Goal: Information Seeking & Learning: Check status

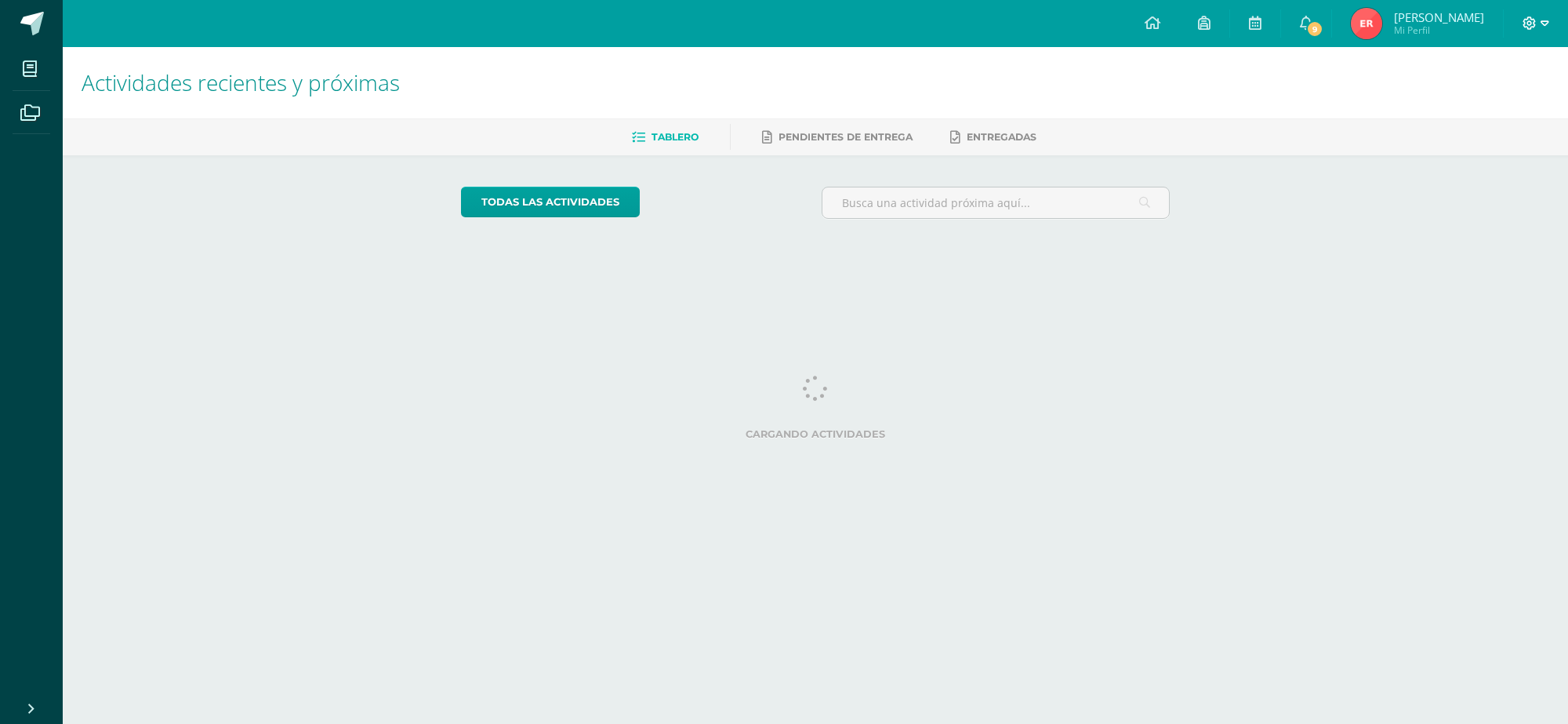
click at [1540, 25] on div at bounding box center [1536, 24] width 65 height 47
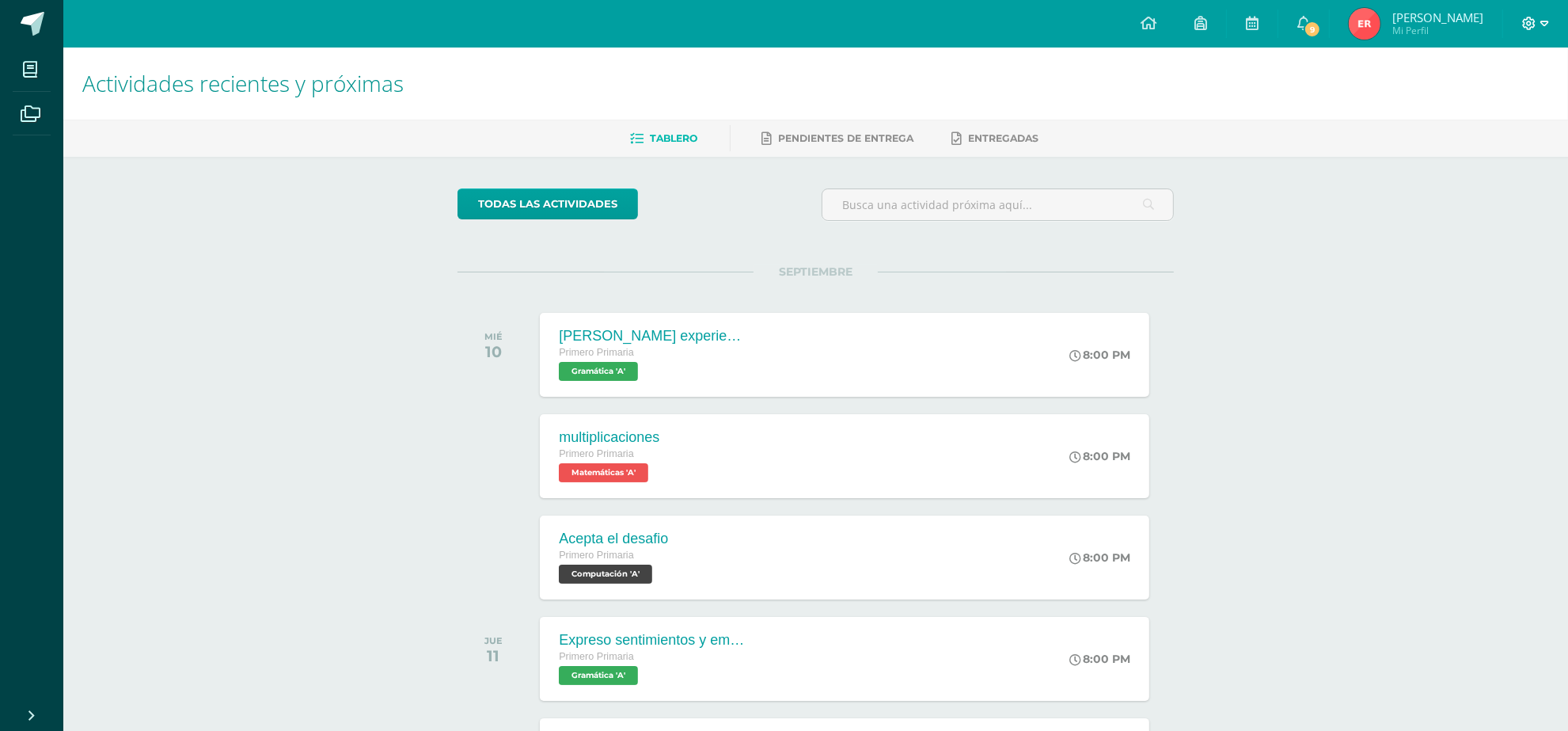
click at [1541, 25] on icon at bounding box center [1544, 24] width 9 height 14
click at [1481, 109] on span "Cerrar sesión" at bounding box center [1495, 108] width 71 height 15
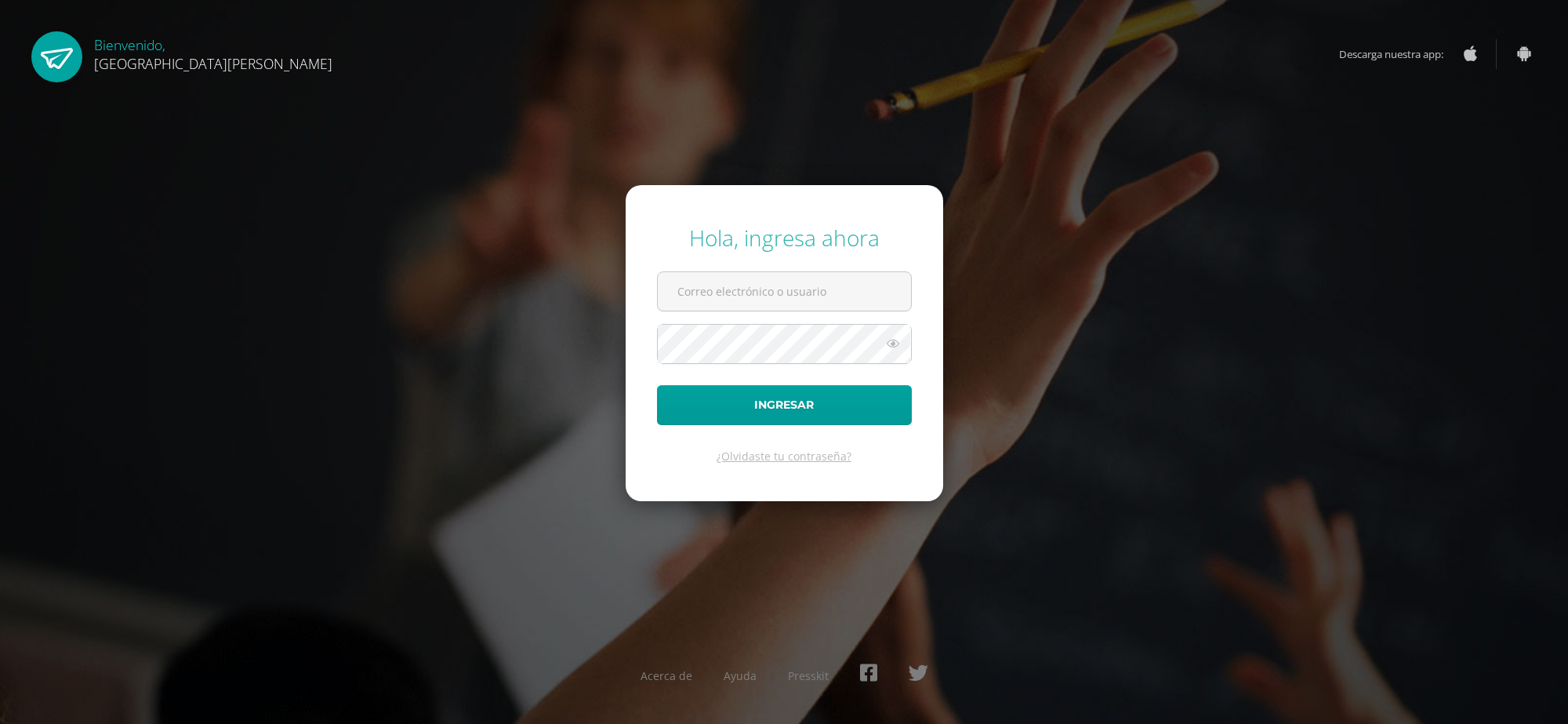
type input "2025011@fatima.edoo.gt"
click at [891, 345] on icon at bounding box center [893, 343] width 20 height 19
click at [891, 345] on icon at bounding box center [892, 343] width 22 height 19
click at [891, 345] on icon at bounding box center [893, 343] width 20 height 19
click at [847, 389] on button "Ingresar" at bounding box center [784, 404] width 255 height 40
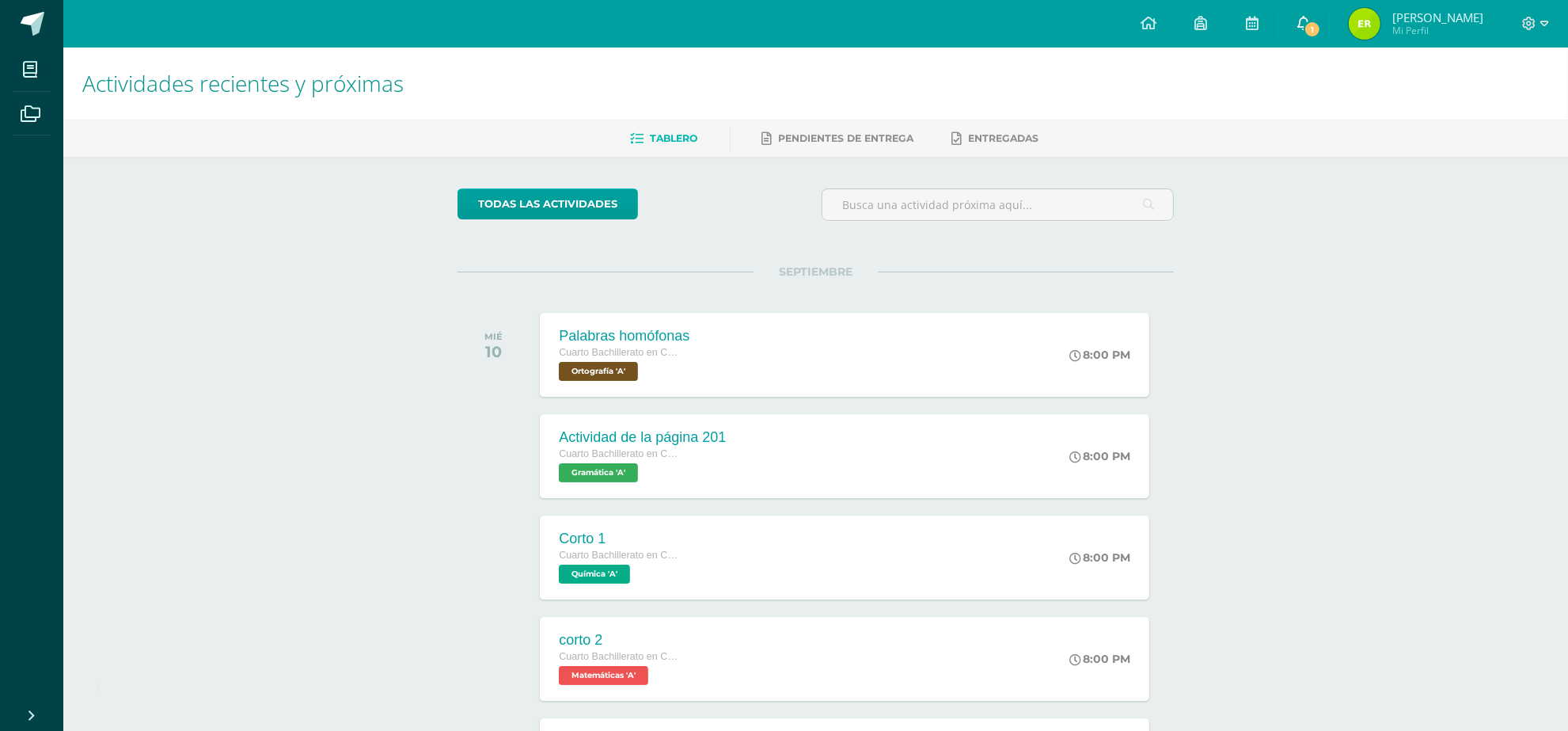
click at [1310, 22] on icon at bounding box center [1303, 23] width 13 height 14
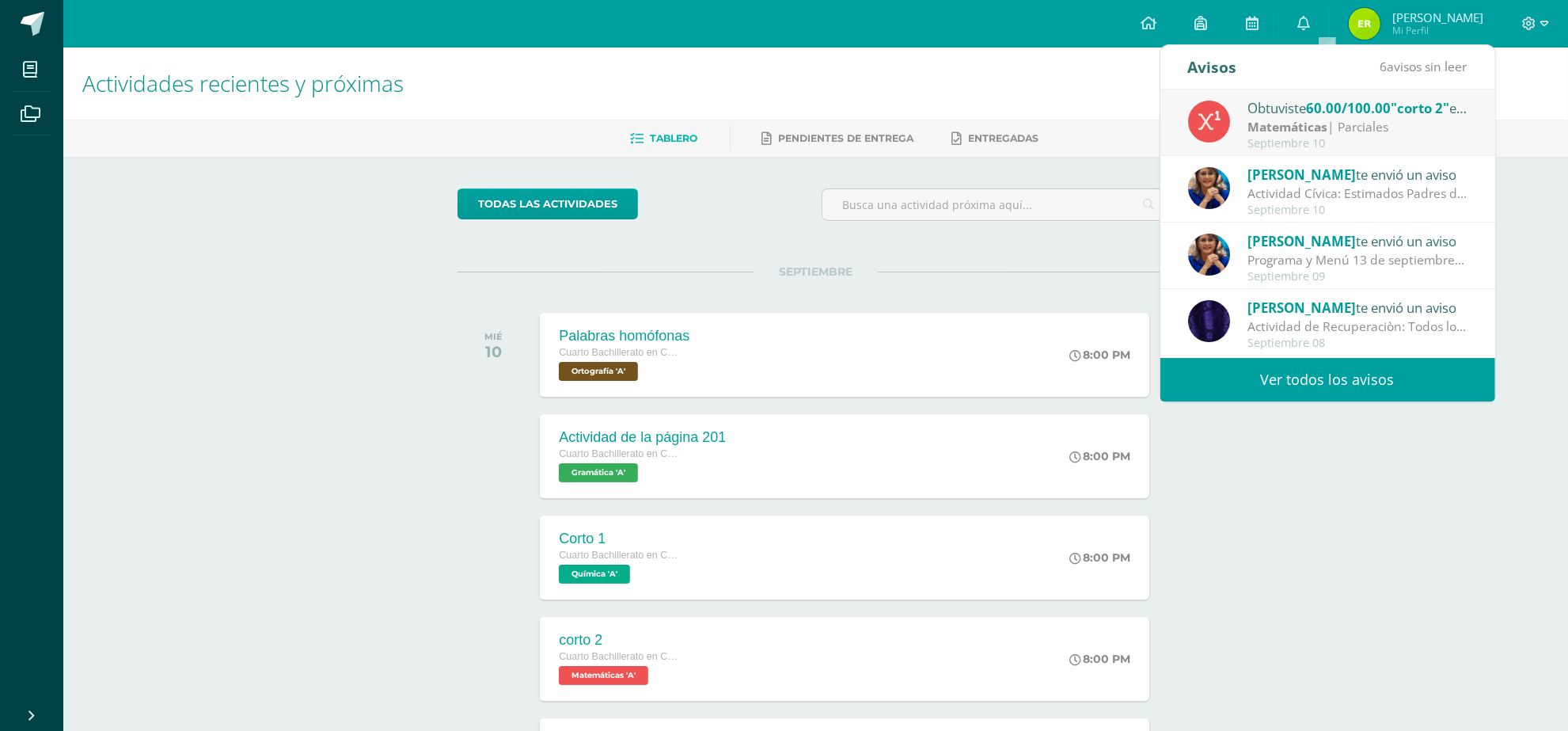
click at [1374, 376] on link "Ver todos los avisos" at bounding box center [1327, 379] width 334 height 44
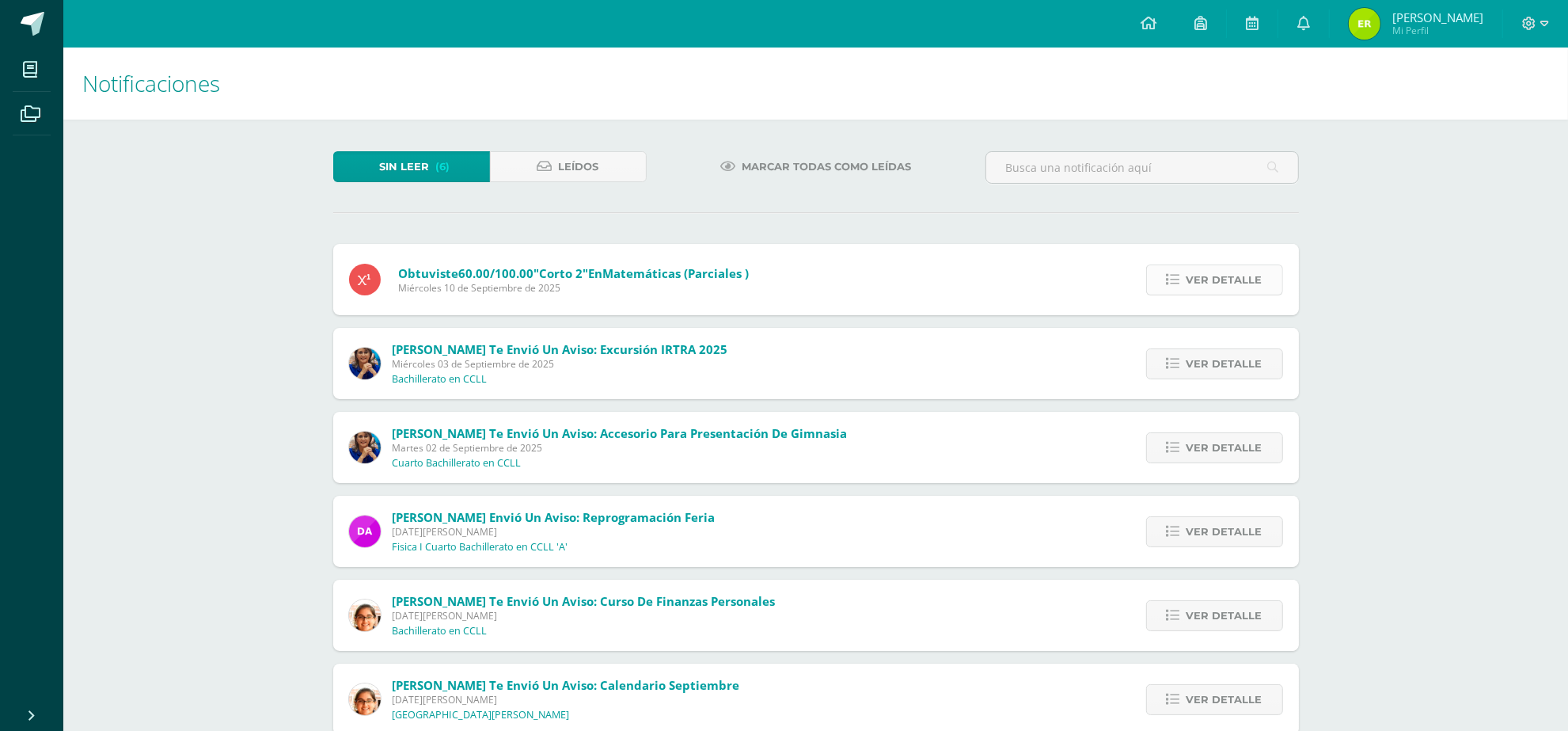
click at [1189, 280] on span "Ver detalle" at bounding box center [1224, 280] width 76 height 29
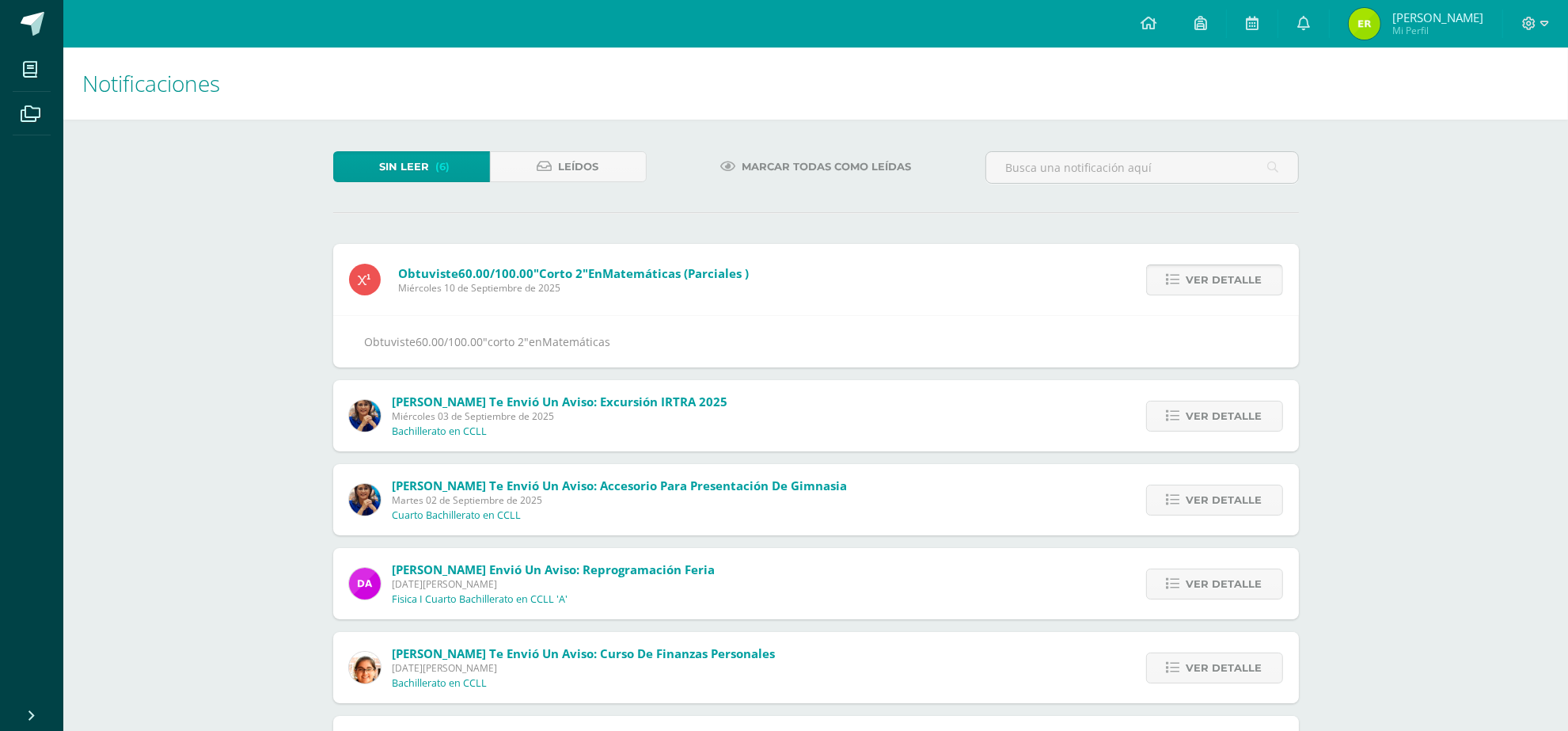
click at [1189, 280] on span "Ver detalle" at bounding box center [1224, 280] width 76 height 29
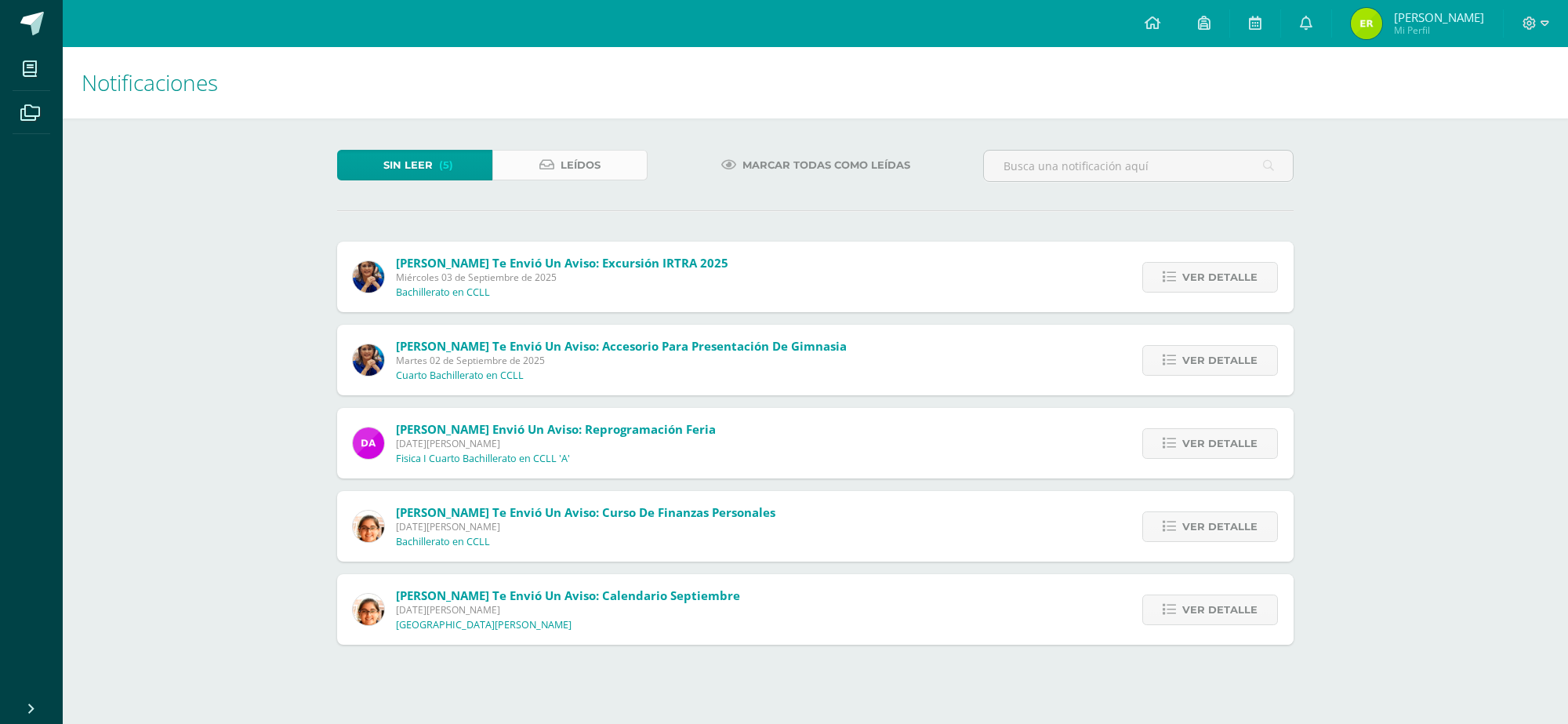
click at [590, 153] on span "Leídos" at bounding box center [580, 164] width 40 height 29
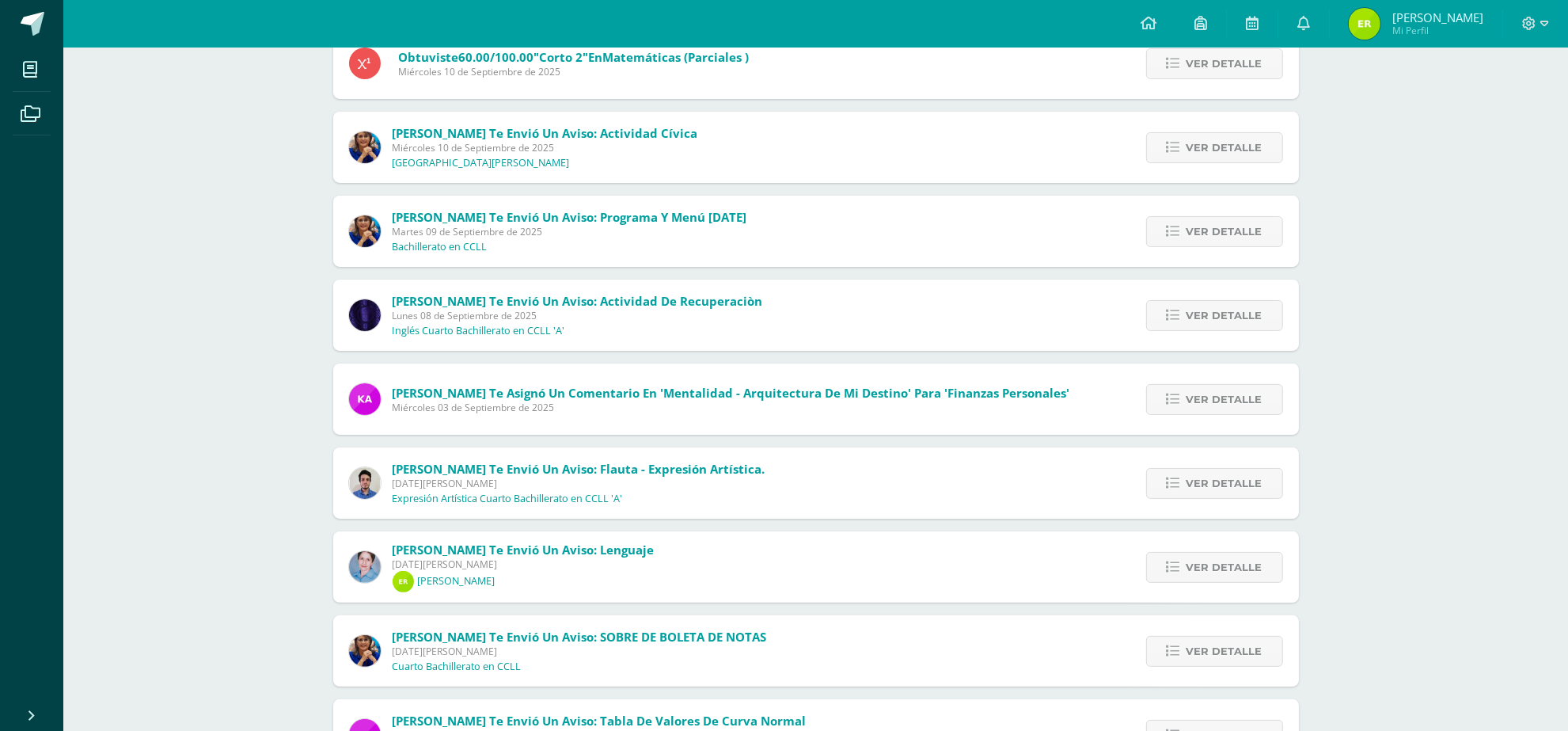
scroll to position [226, 0]
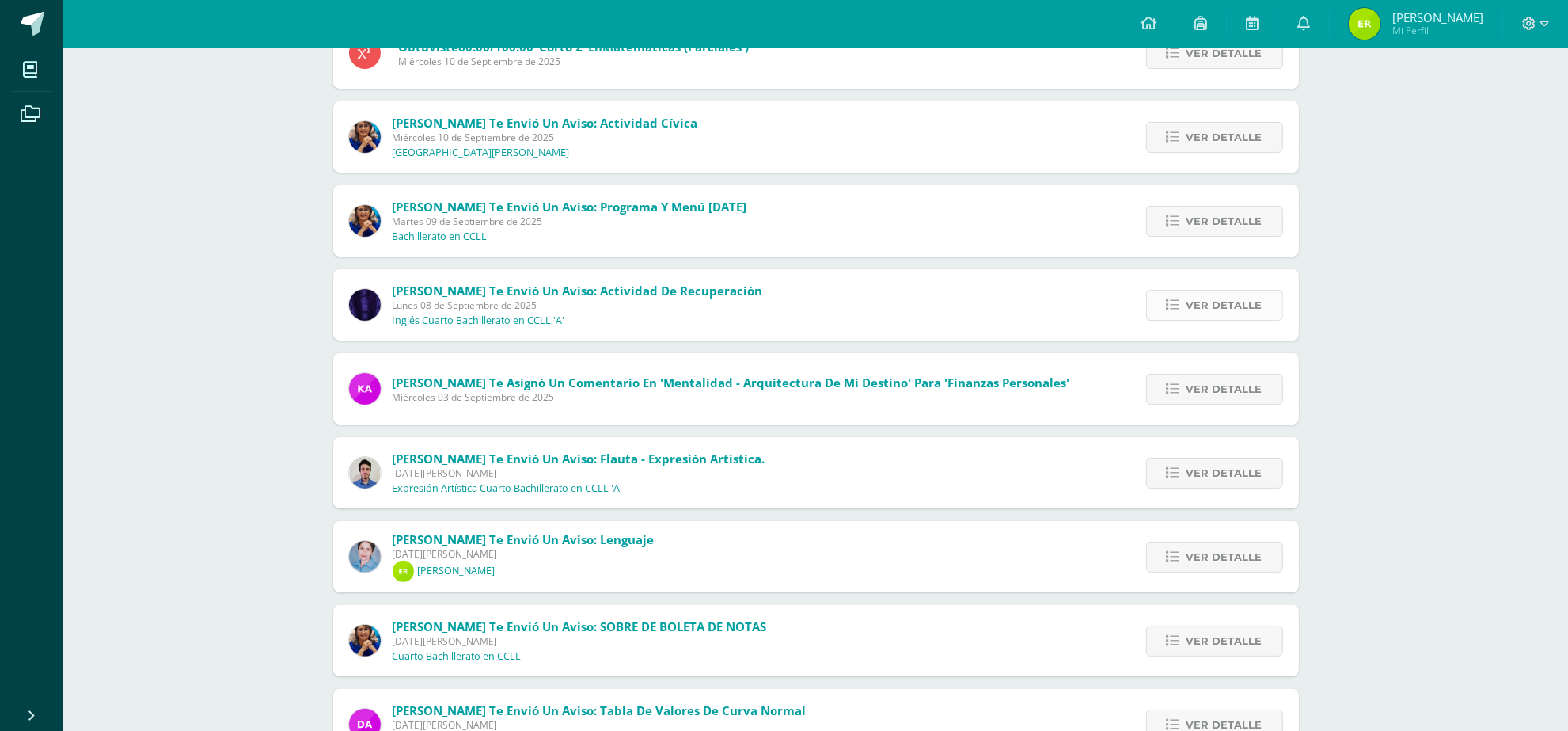
click at [1183, 309] on link "Ver detalle" at bounding box center [1215, 305] width 137 height 31
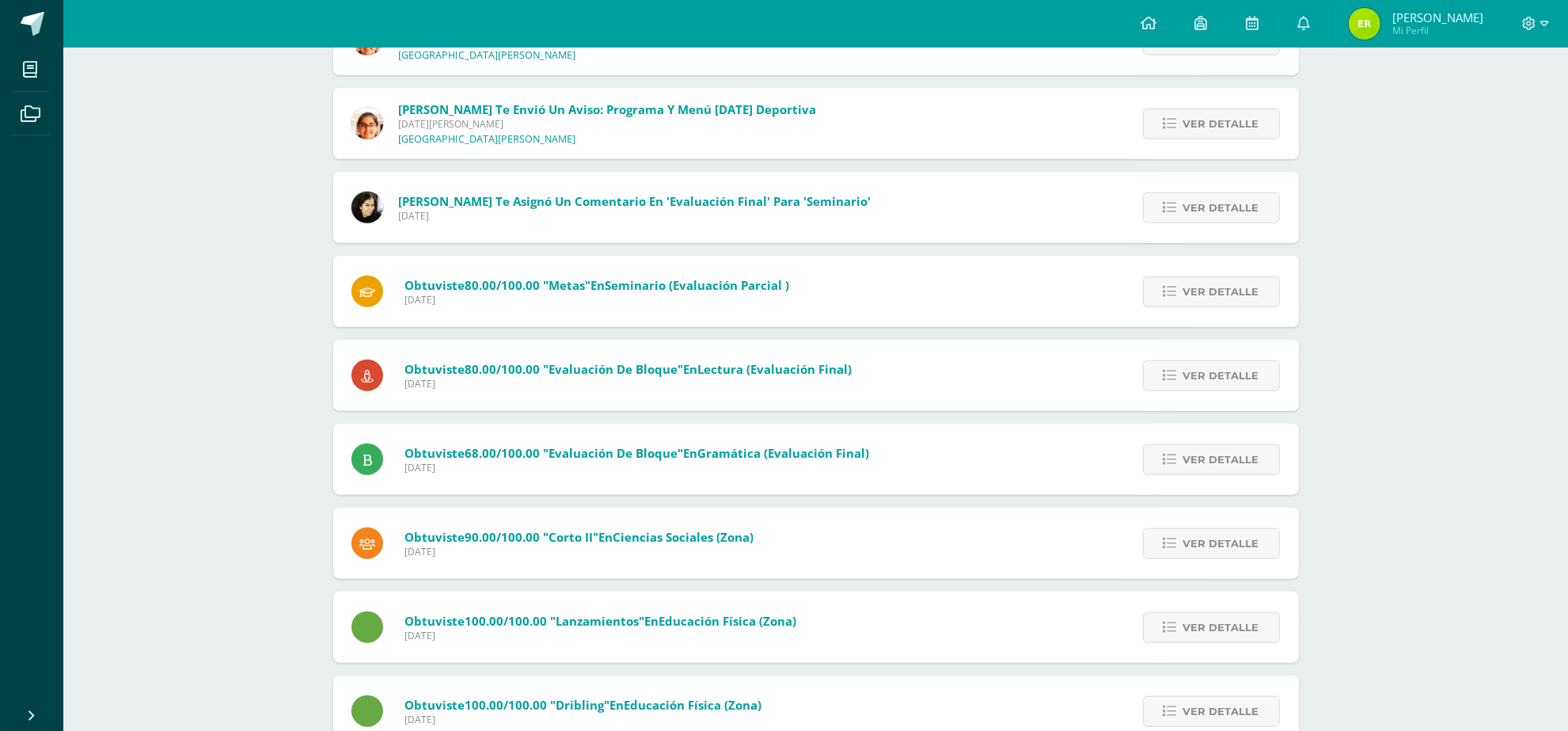
scroll to position [1144, 0]
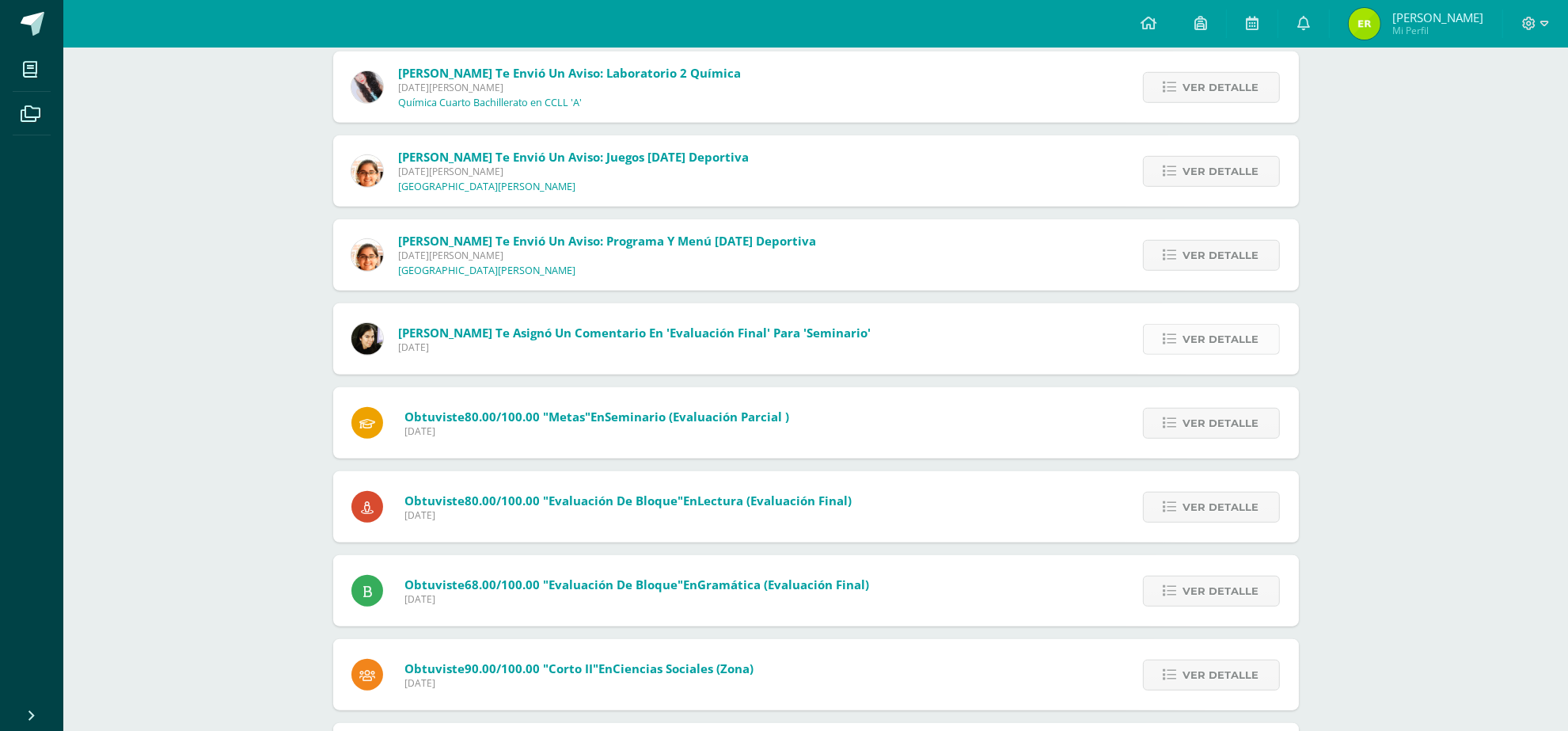
click at [1211, 324] on span "Ver detalle" at bounding box center [1221, 338] width 76 height 29
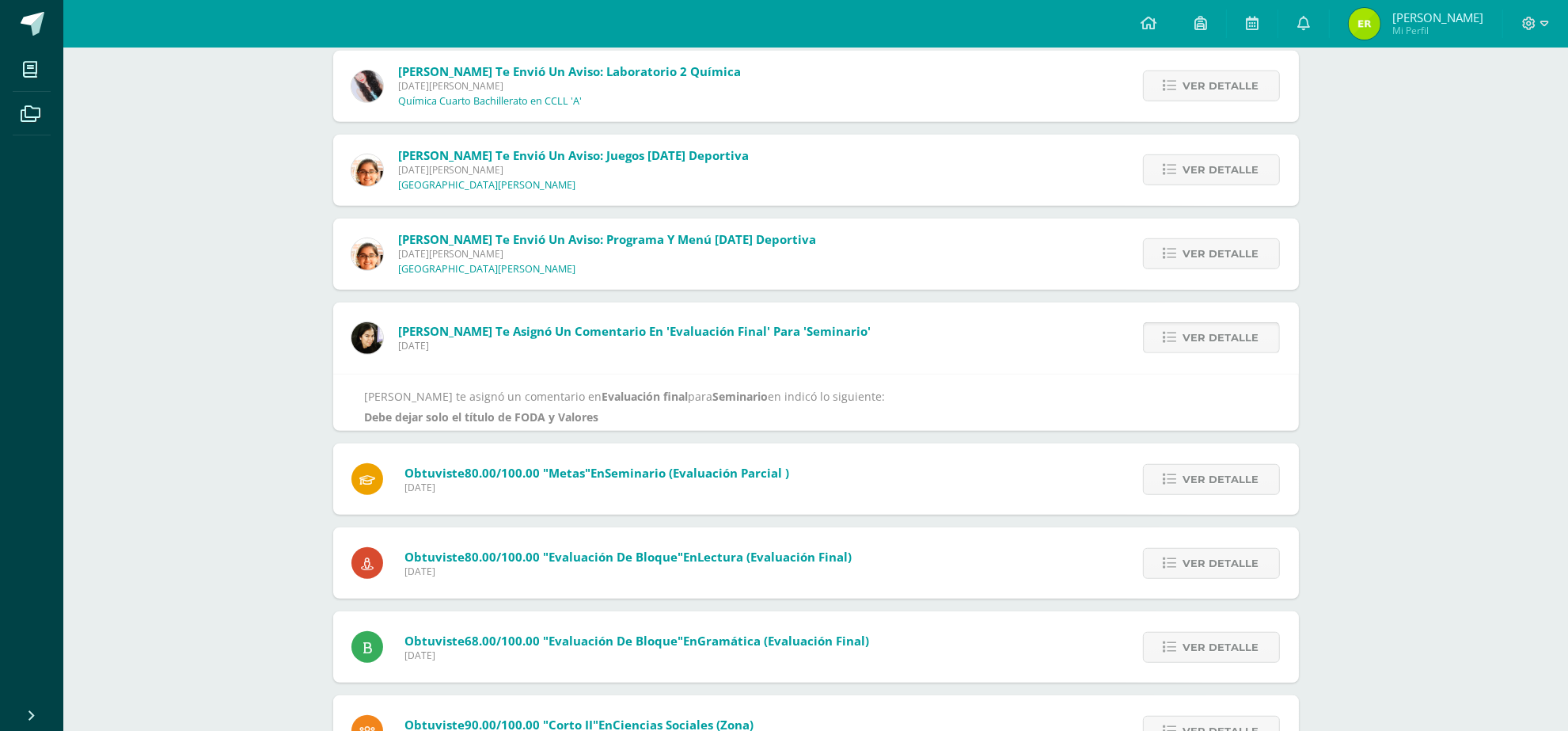
scroll to position [1051, 0]
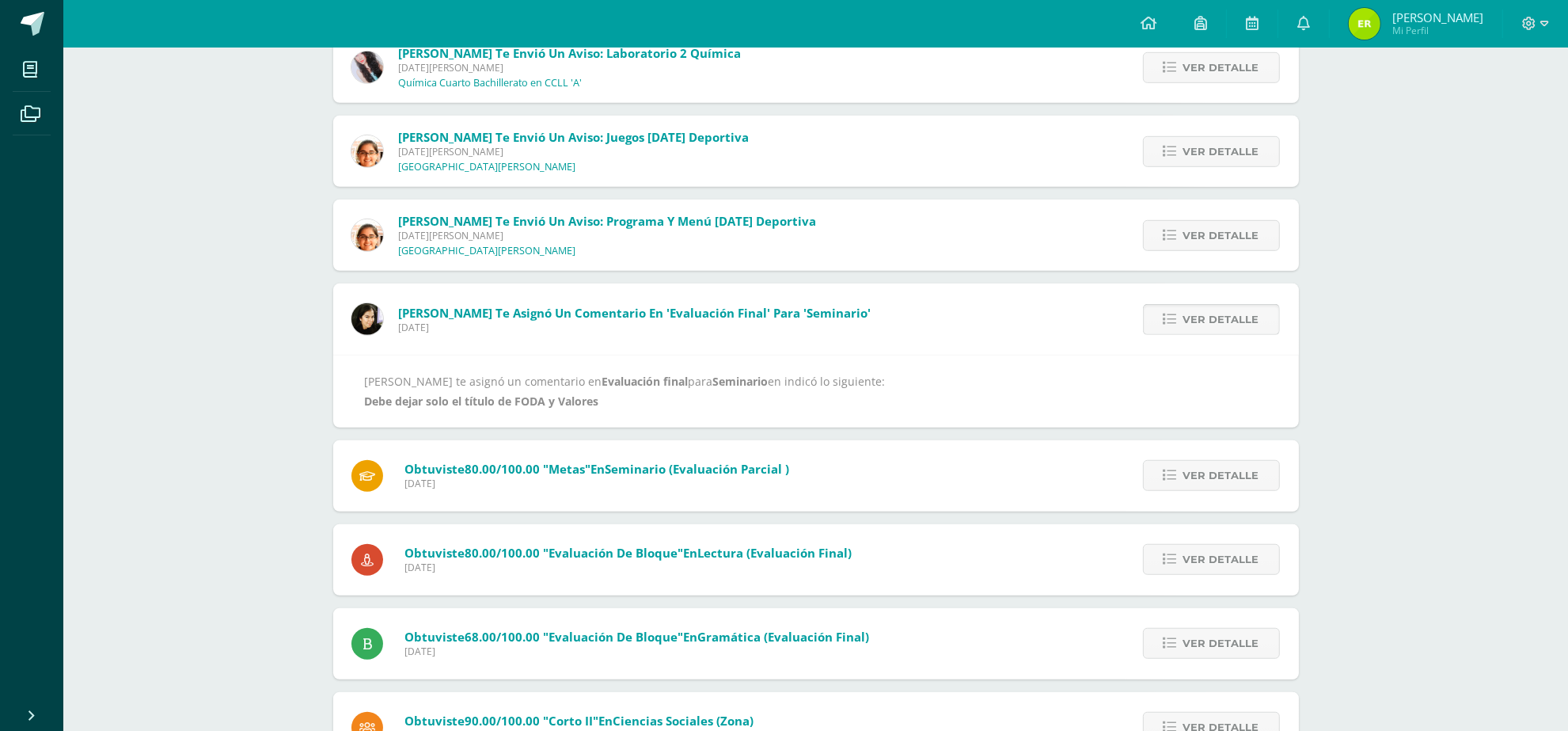
click at [1239, 309] on span "Ver detalle" at bounding box center [1221, 319] width 76 height 29
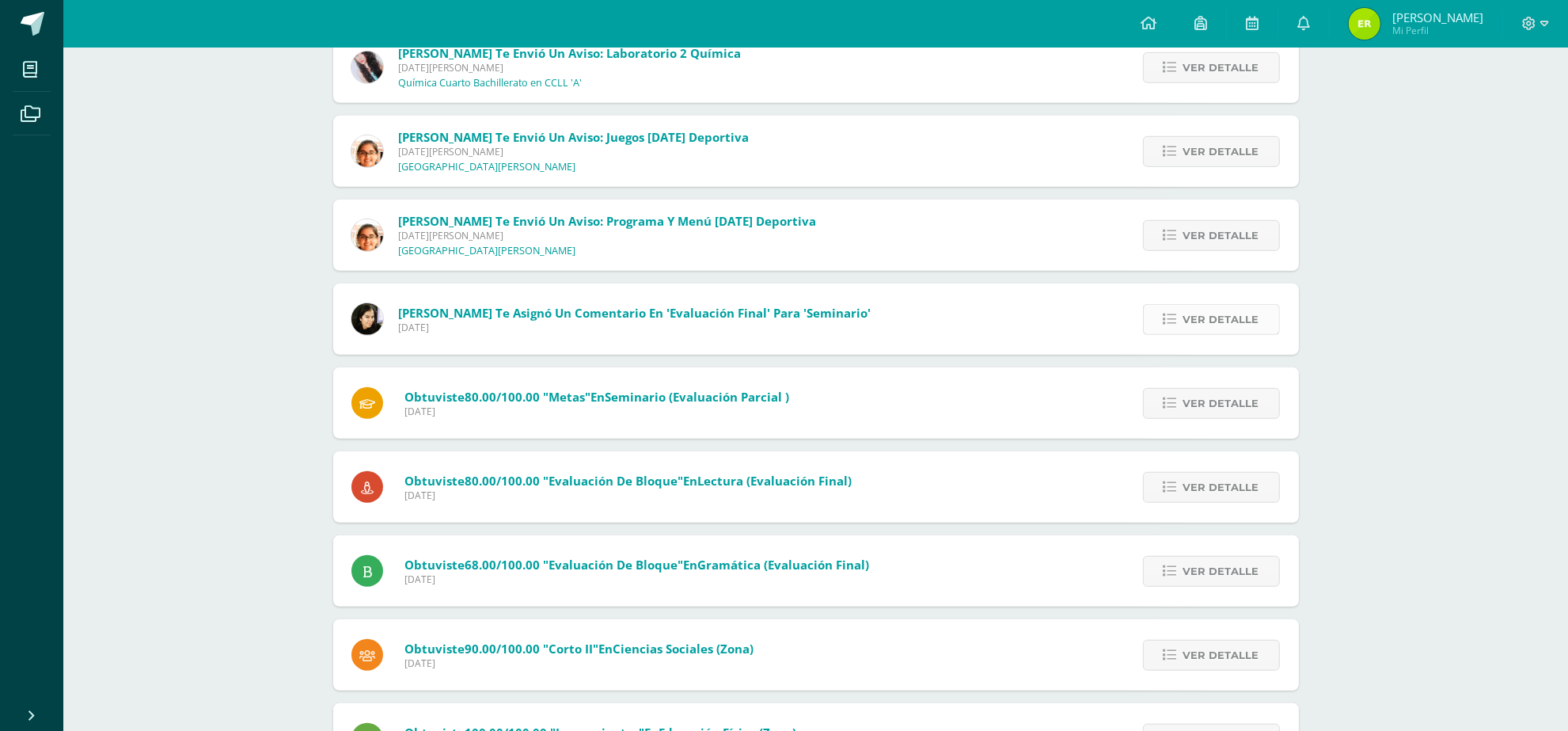
click at [1238, 305] on span "Ver detalle" at bounding box center [1221, 319] width 76 height 29
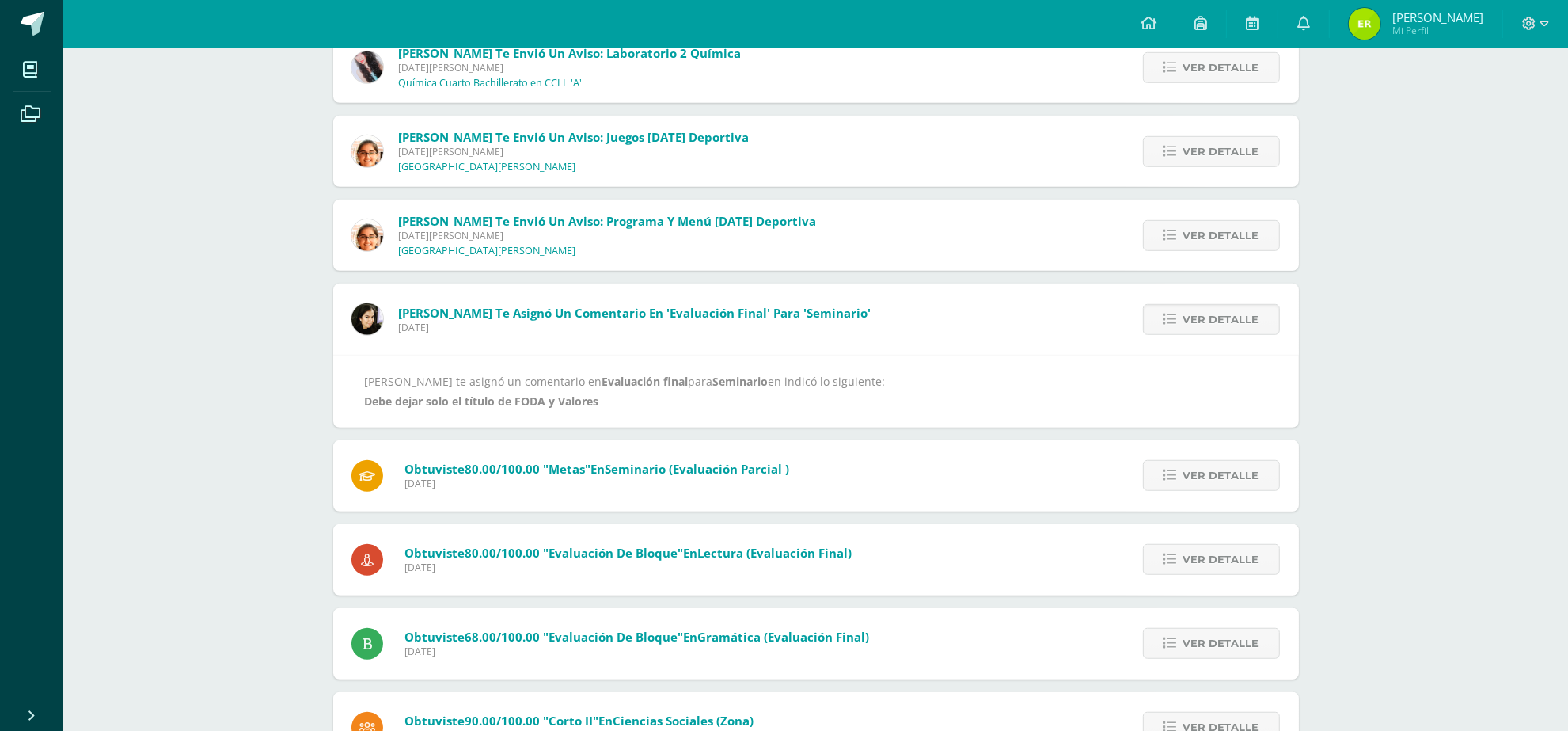
click at [594, 310] on span "[PERSON_NAME] te asignó un comentario en 'Evaluación final' para 'Seminario'" at bounding box center [634, 313] width 473 height 16
click at [709, 317] on span "[PERSON_NAME] te asignó un comentario en 'Evaluación final' para 'Seminario'" at bounding box center [634, 313] width 473 height 16
click at [1195, 476] on span "Ver detalle" at bounding box center [1221, 475] width 76 height 29
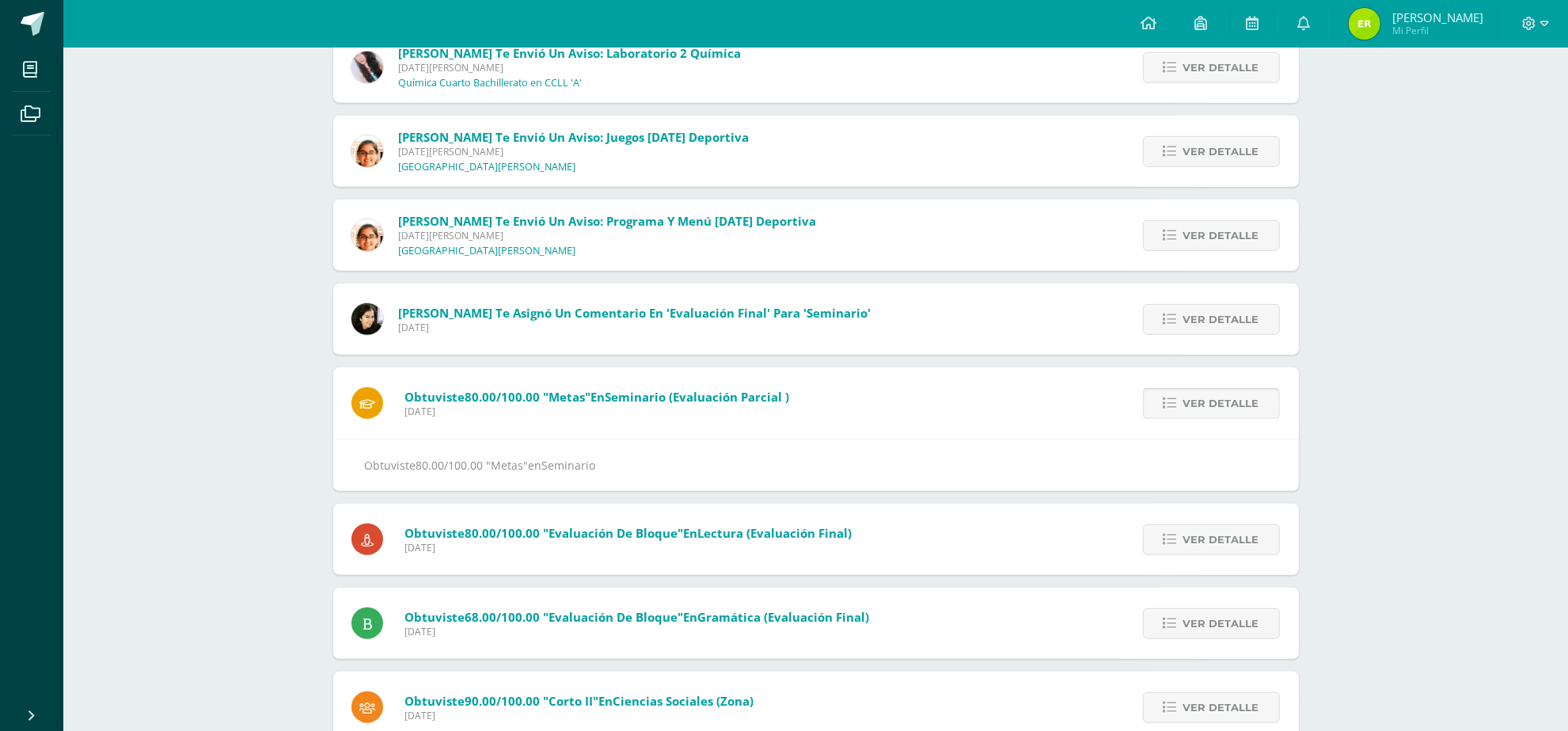
click at [1188, 408] on span "Ver detalle" at bounding box center [1221, 403] width 76 height 29
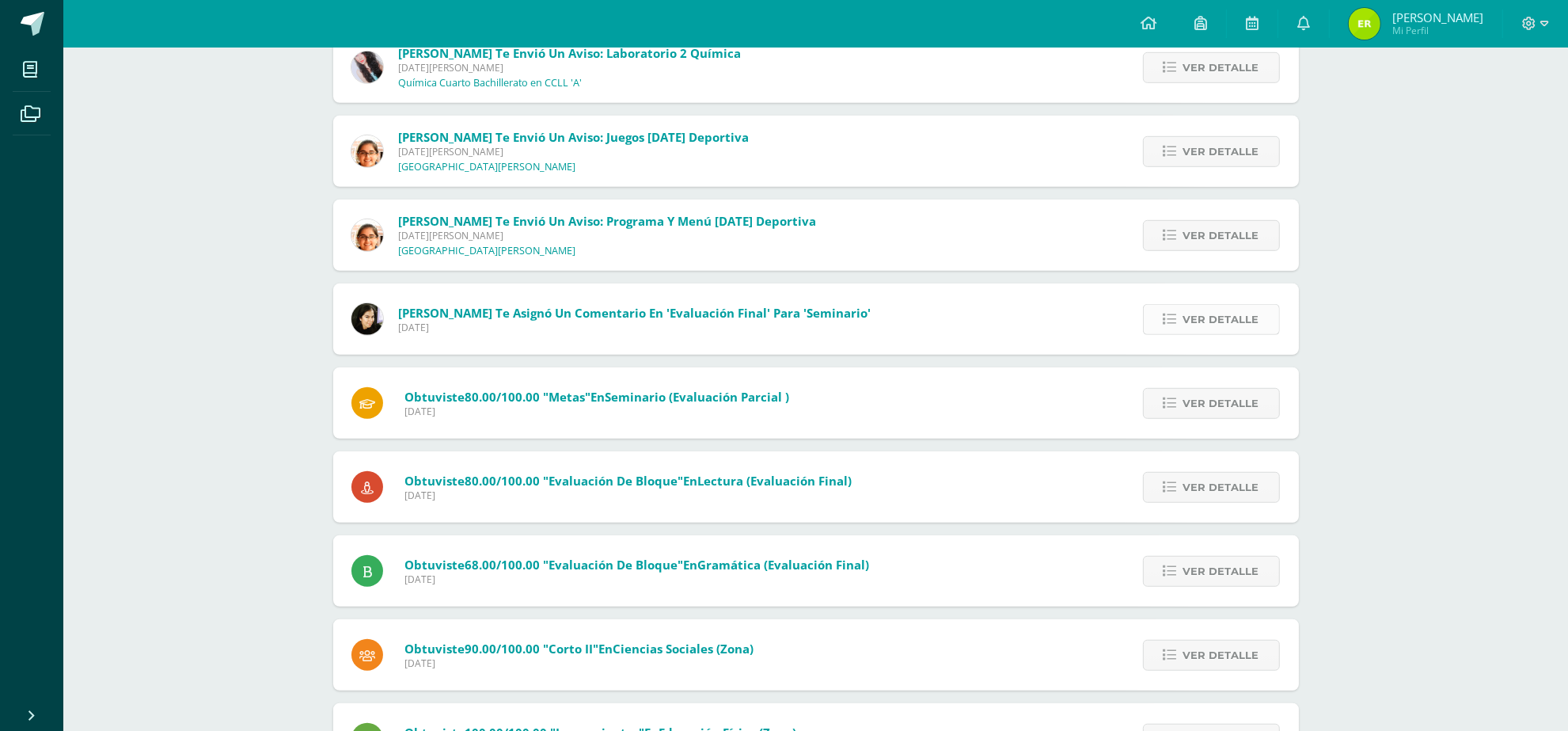
click at [1189, 315] on span "Ver detalle" at bounding box center [1221, 319] width 76 height 29
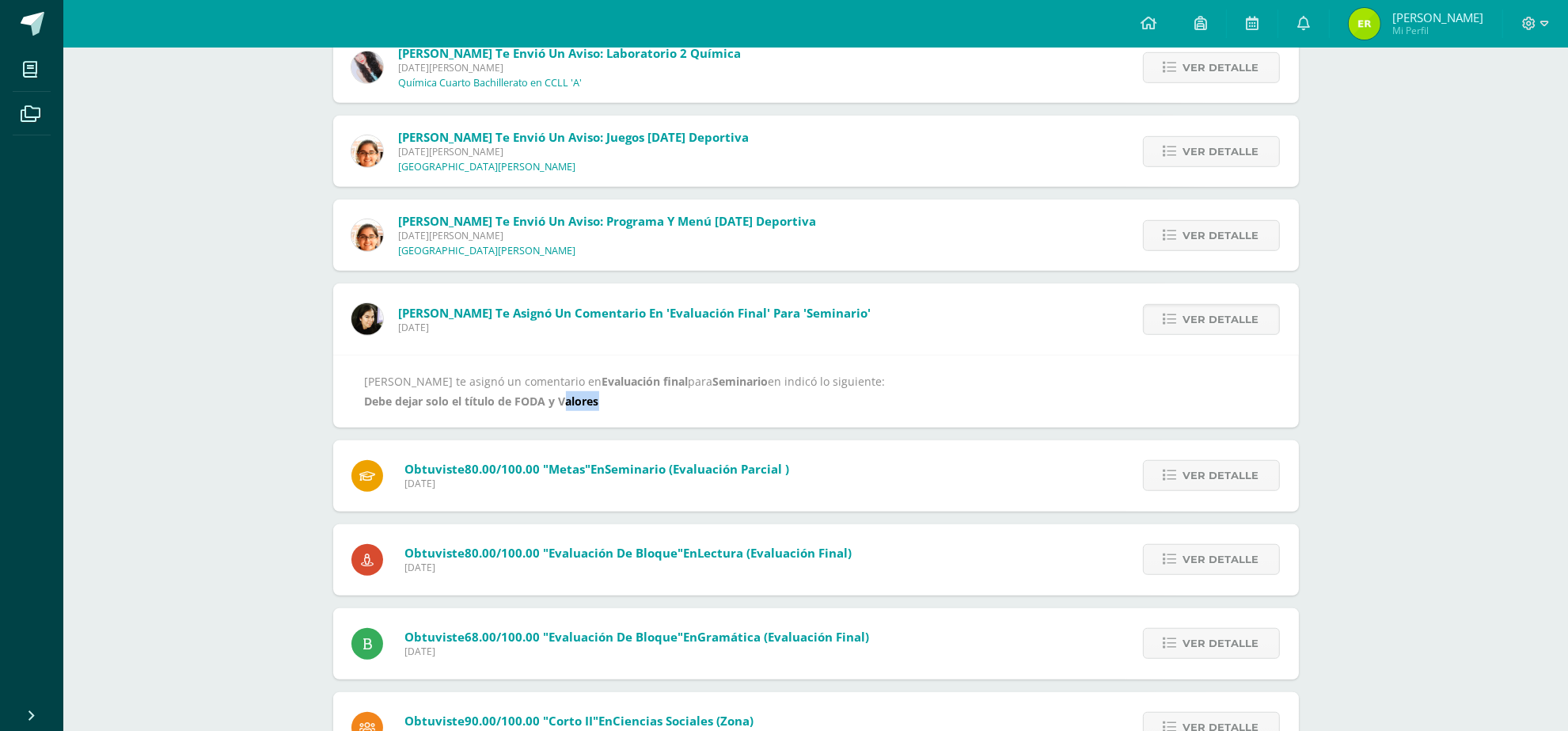
drag, startPoint x: 562, startPoint y: 400, endPoint x: 603, endPoint y: 398, distance: 41.0
click at [603, 398] on div "[PERSON_NAME] te asignó un comentario en Evaluación final para Seminario en ind…" at bounding box center [816, 391] width 902 height 40
click at [623, 382] on b "Evaluación final" at bounding box center [645, 381] width 87 height 15
drag, startPoint x: 705, startPoint y: 374, endPoint x: 761, endPoint y: 397, distance: 60.5
click at [761, 397] on div "[PERSON_NAME] te asignó un comentario en Evaluación final para Seminario en ind…" at bounding box center [816, 391] width 902 height 40
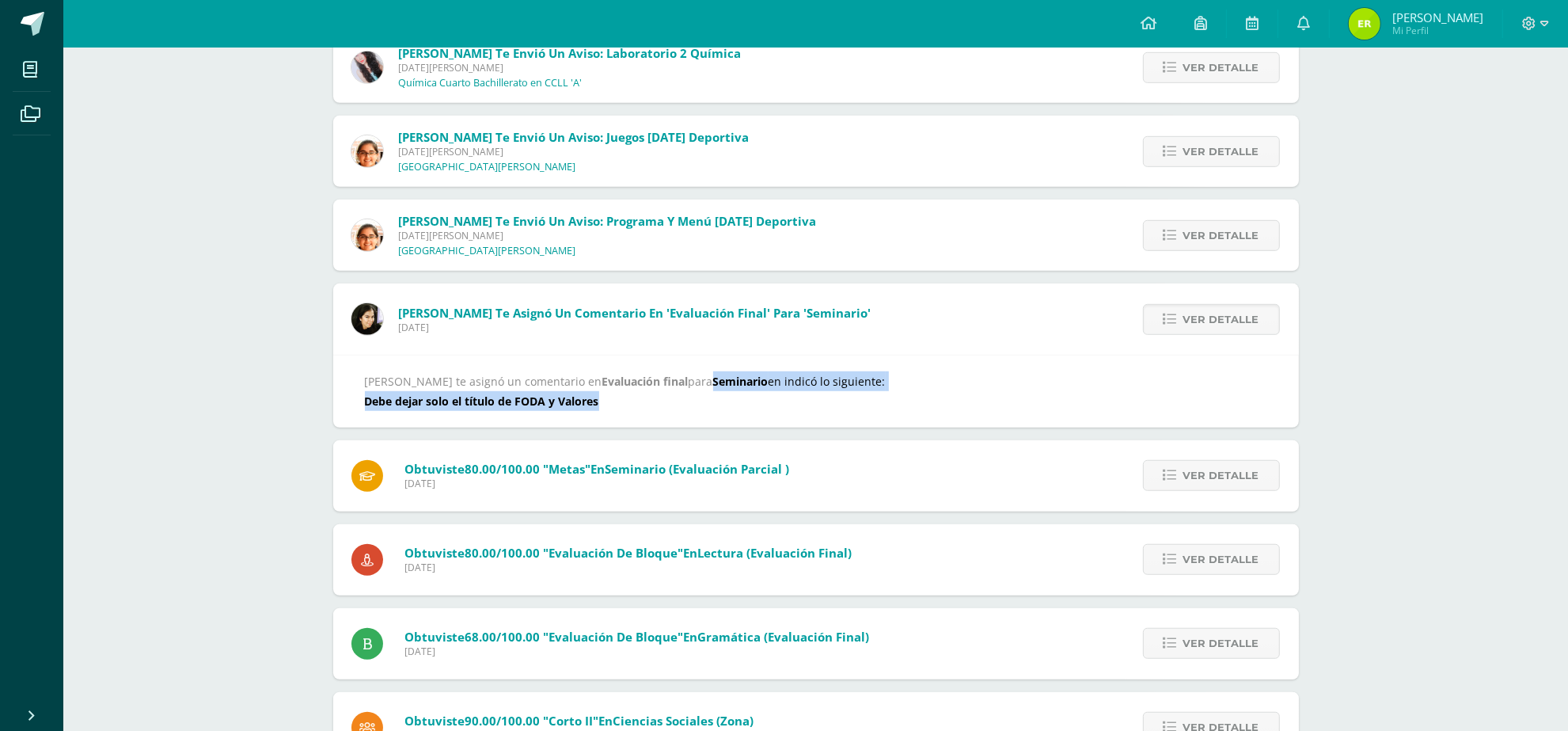
click at [761, 397] on div "[PERSON_NAME] te asignó un comentario en Evaluación final para Seminario en ind…" at bounding box center [816, 391] width 902 height 40
